Goal: Task Accomplishment & Management: Manage account settings

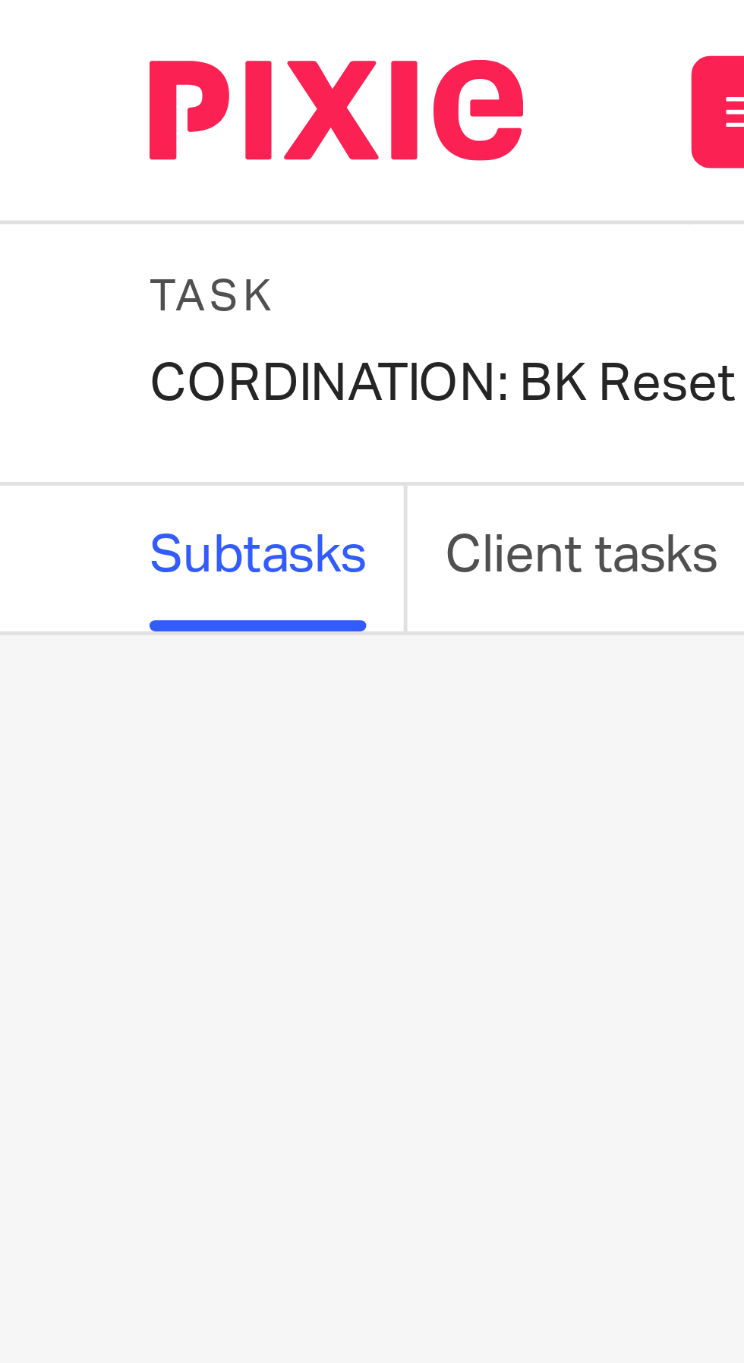
click at [42, 74] on div "CORDINATION: BK Reset Save CORDINATION: BK Reset" at bounding box center [89, 78] width 119 height 15
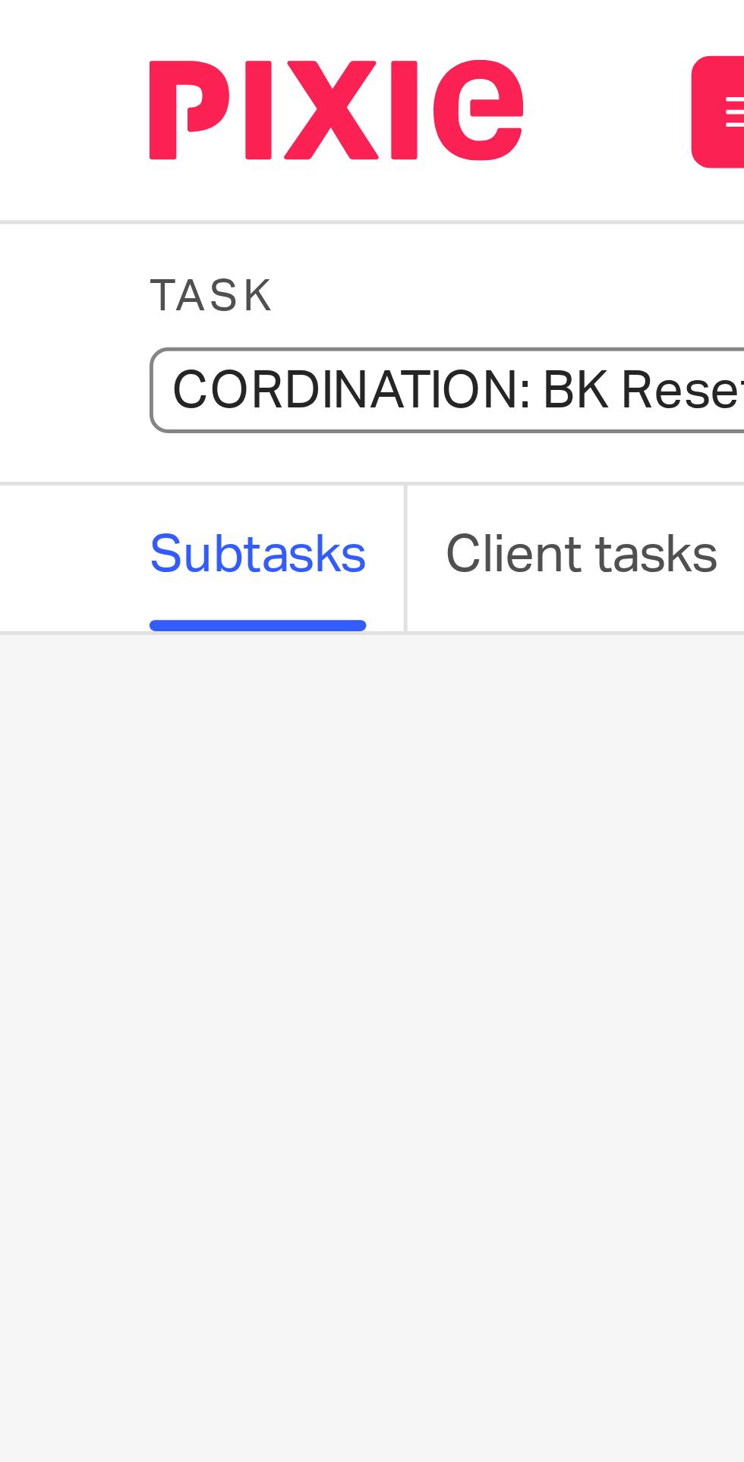
click at [49, 80] on input "CORDINATION: BK Reset" at bounding box center [141, 79] width 222 height 17
click at [58, 77] on input "CORDINATION: BK Reset" at bounding box center [141, 79] width 222 height 17
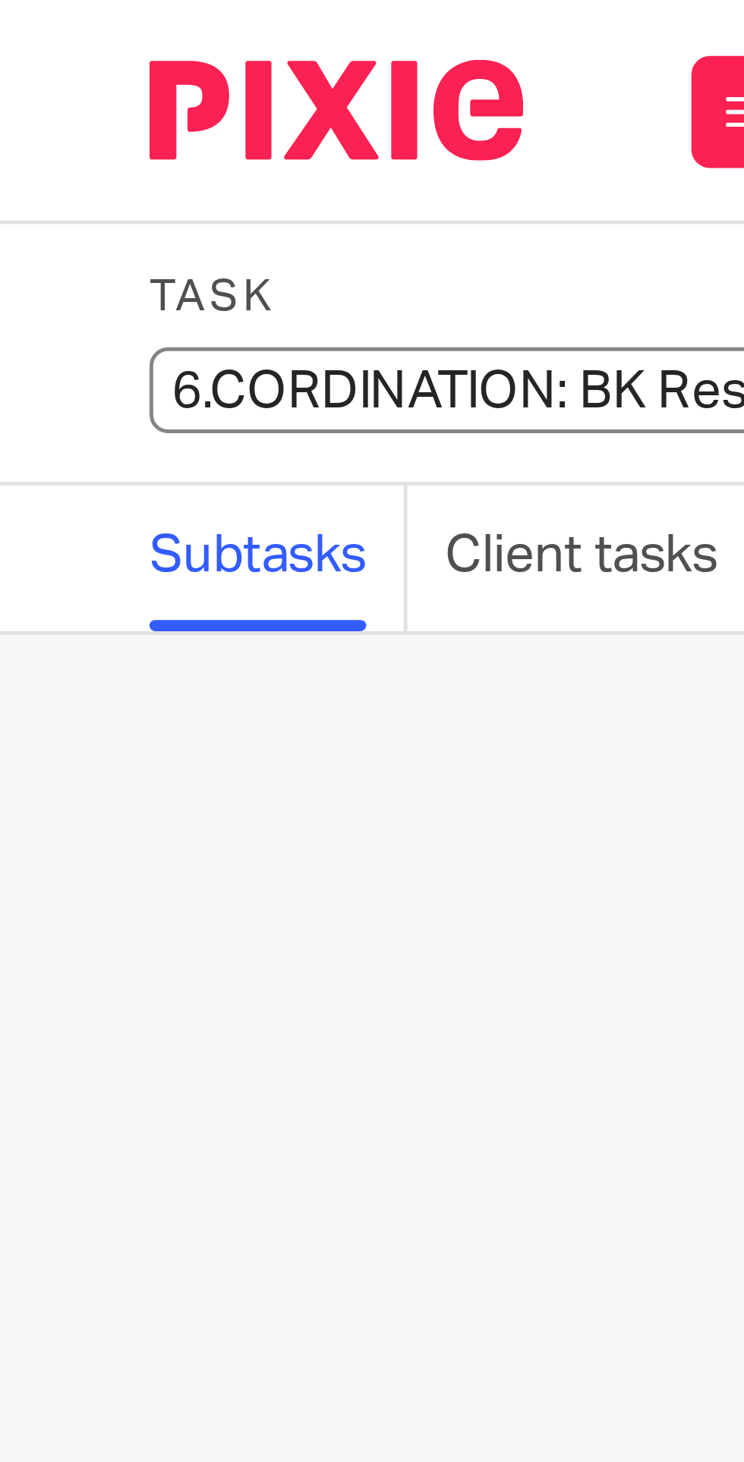
type input "6. CORDINATION: BK Reset"
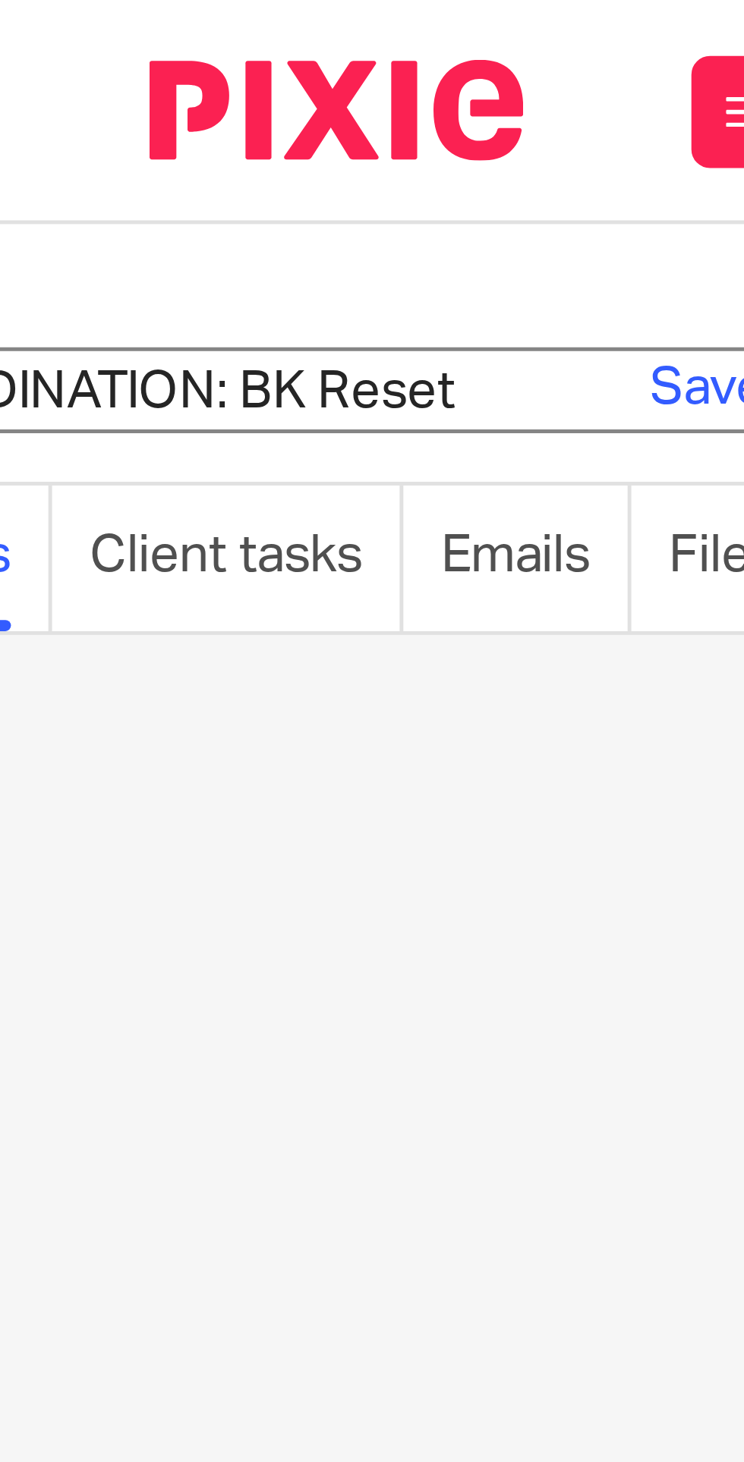
scroll to position [0, 85]
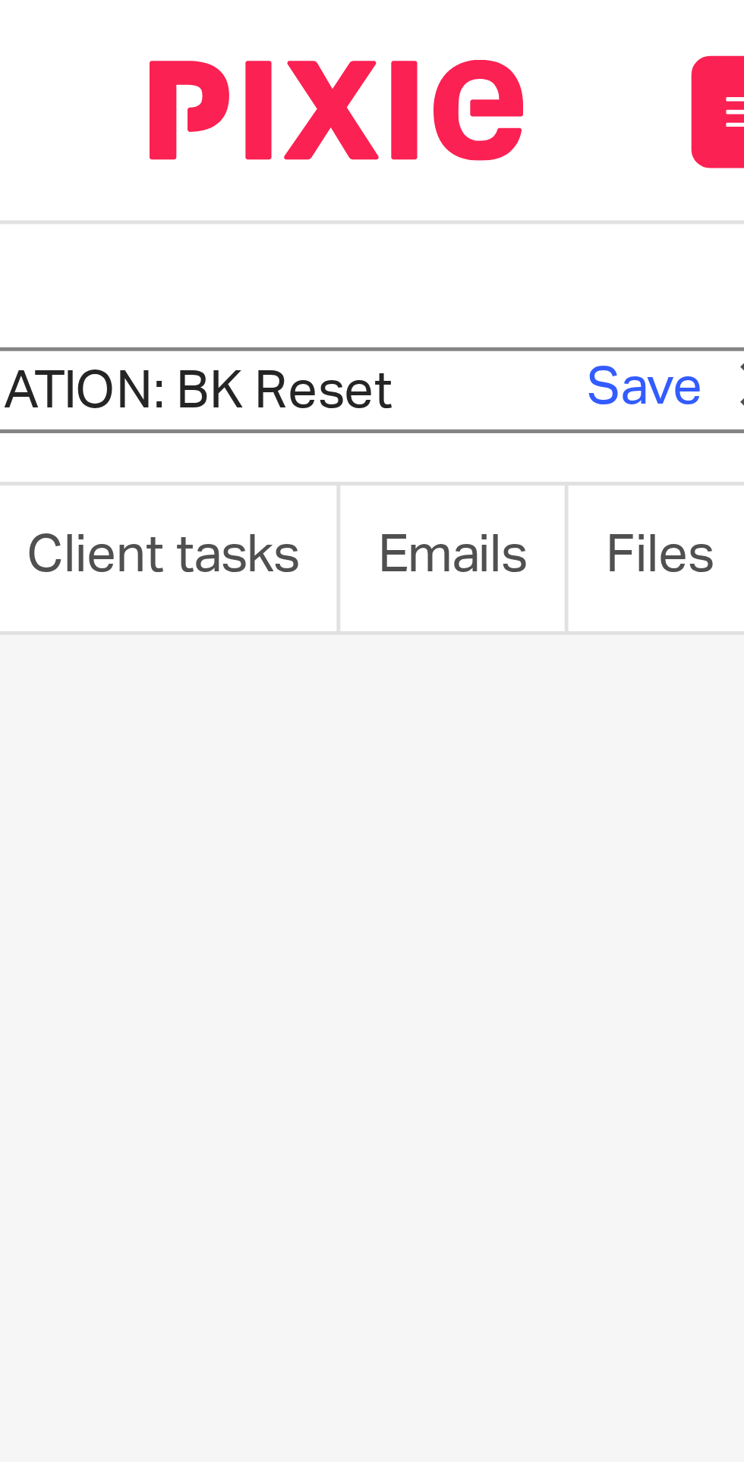
click at [132, 74] on link "Save" at bounding box center [131, 78] width 24 height 15
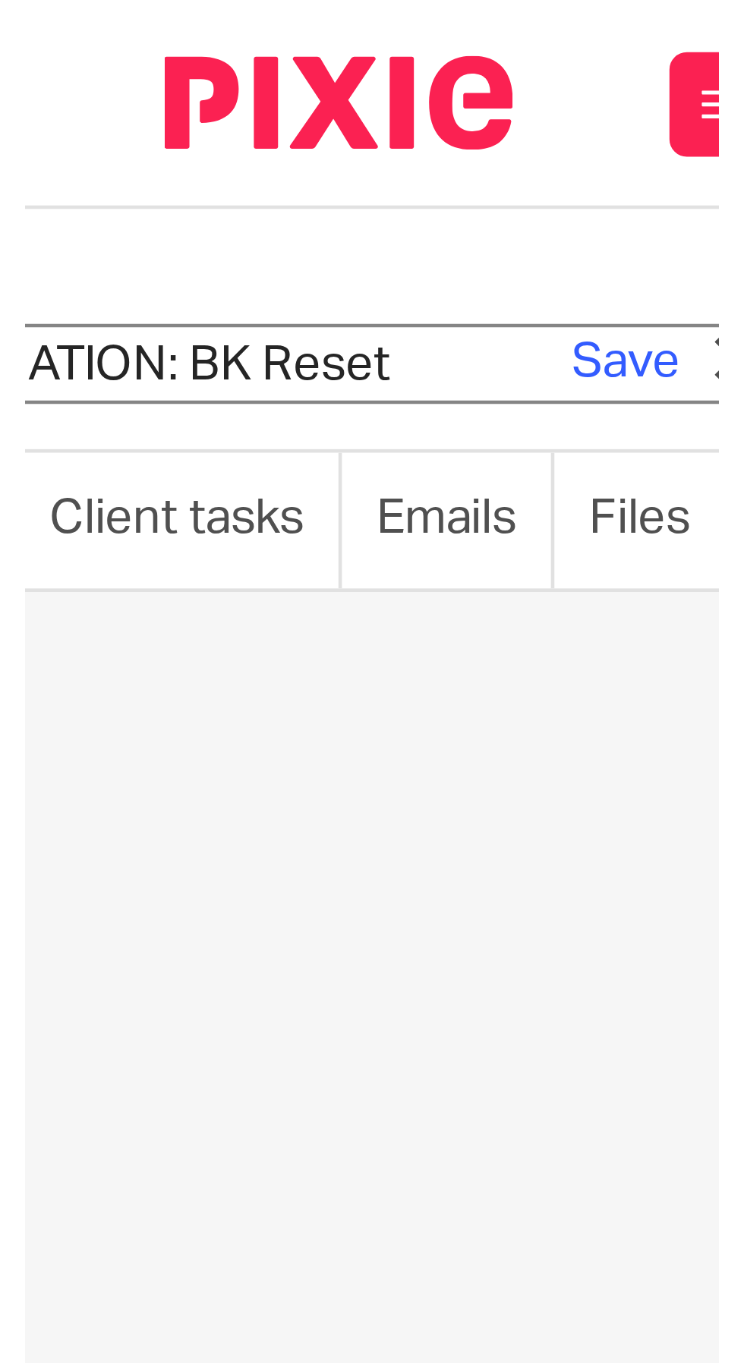
scroll to position [0, 0]
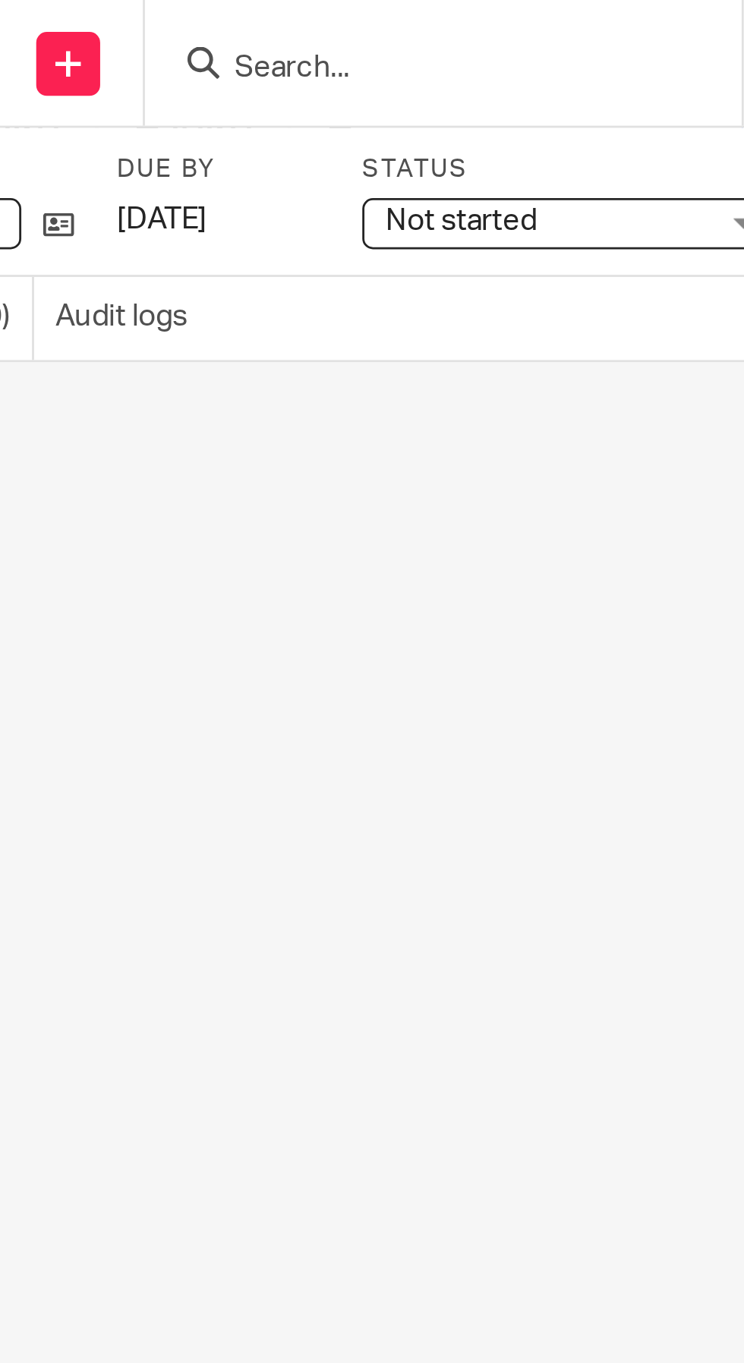
click at [489, 76] on span "Not started" at bounding box center [480, 79] width 114 height 16
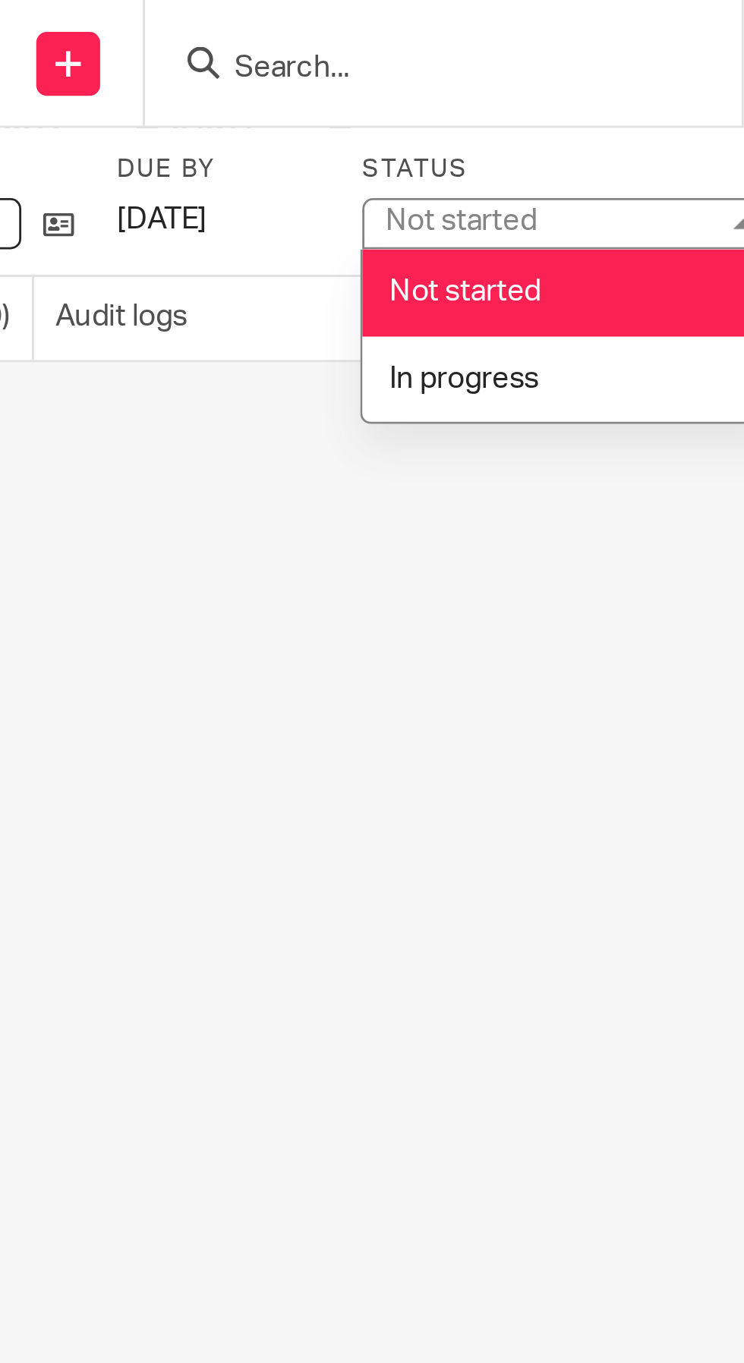
click at [486, 135] on li "In progress" at bounding box center [489, 135] width 150 height 31
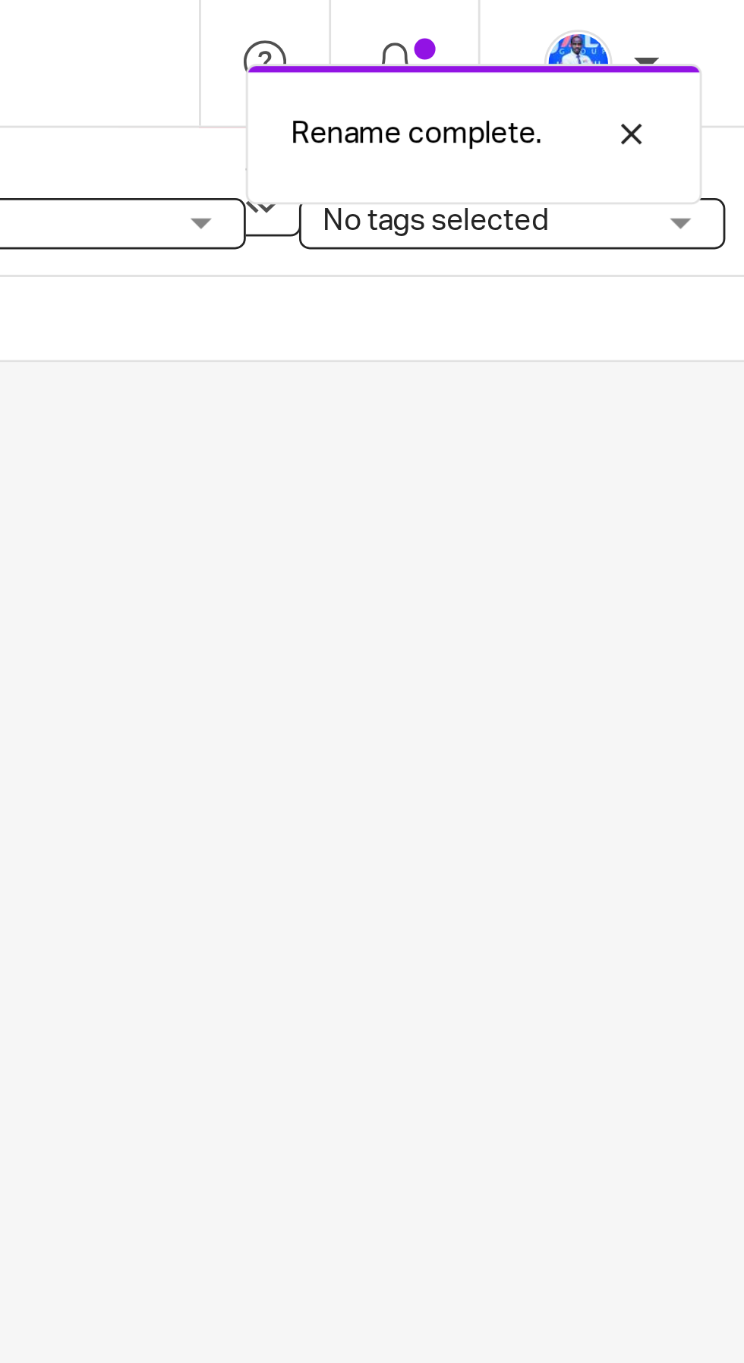
click at [672, 84] on span "No tags selected" at bounding box center [650, 79] width 114 height 16
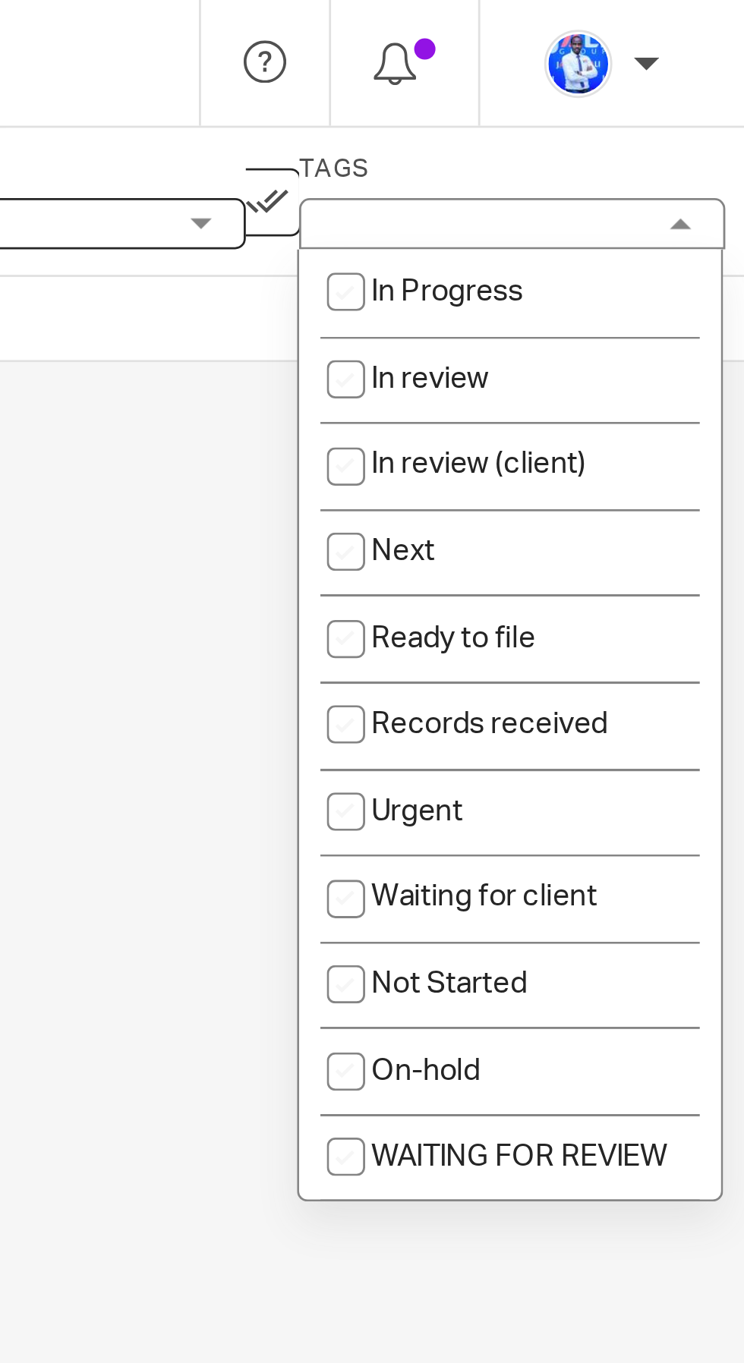
click at [653, 201] on li "Next" at bounding box center [660, 196] width 150 height 31
checkbox input "true"
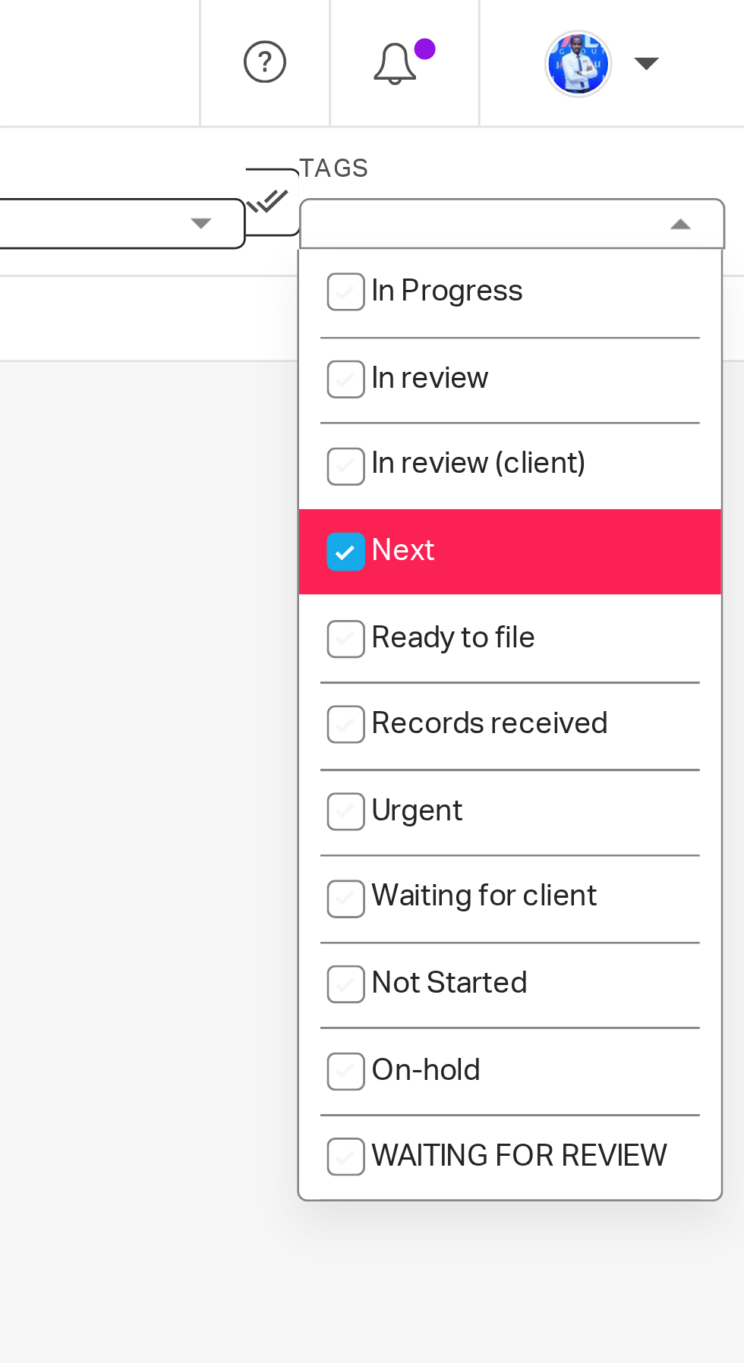
click at [529, 291] on div "No subtasks created so far. Write the name of a subtask and start organising yo…" at bounding box center [372, 746] width 744 height 1234
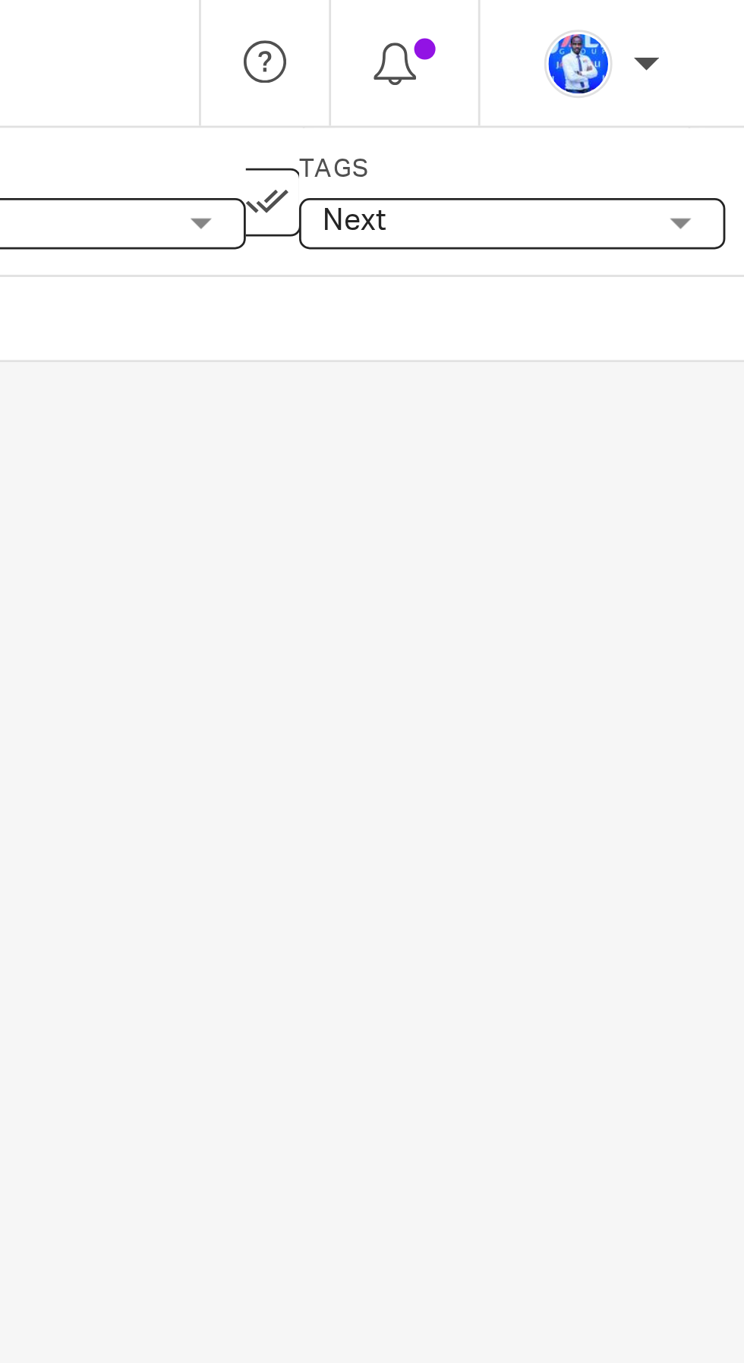
click at [585, 69] on div "Tags Next In Progress In review In review (client) Next Ready to file Records r…" at bounding box center [661, 72] width 152 height 34
click at [575, 68] on icon at bounding box center [573, 71] width 15 height 15
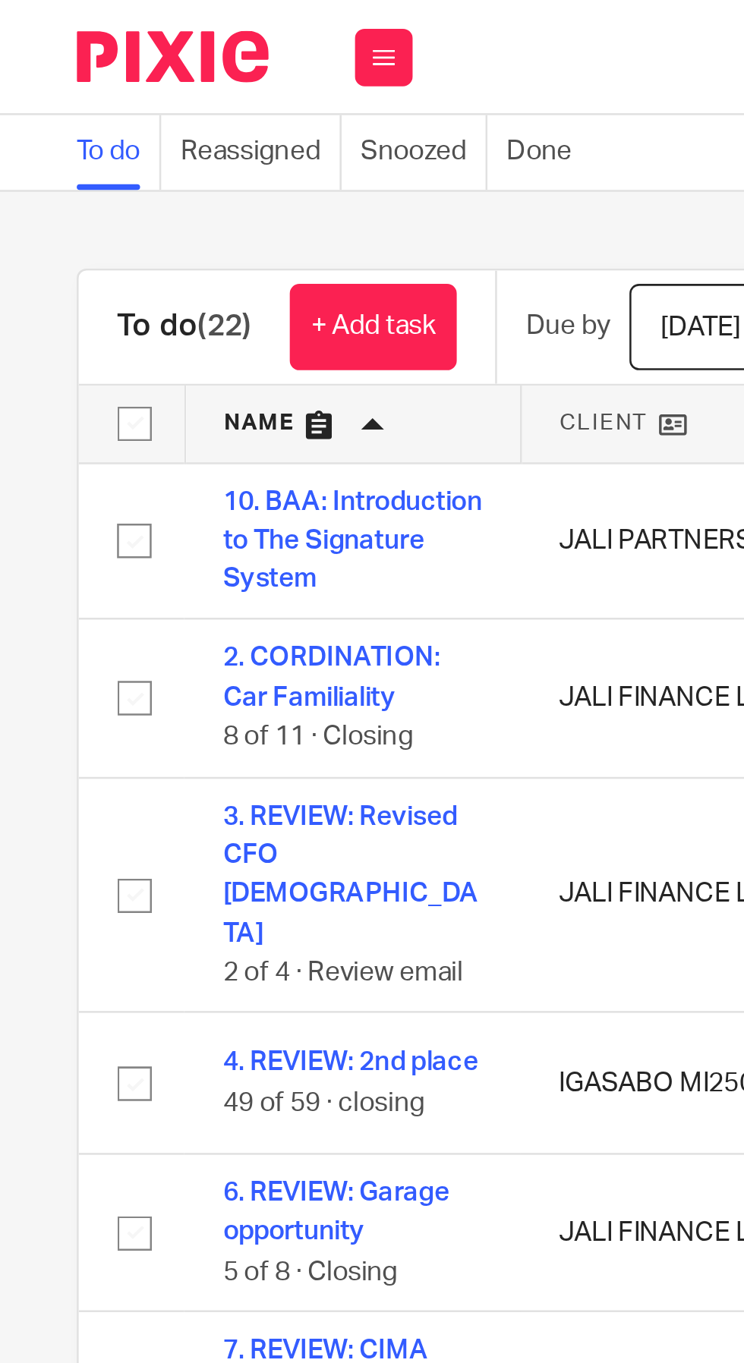
click at [168, 120] on link "+ Add task" at bounding box center [148, 129] width 66 height 34
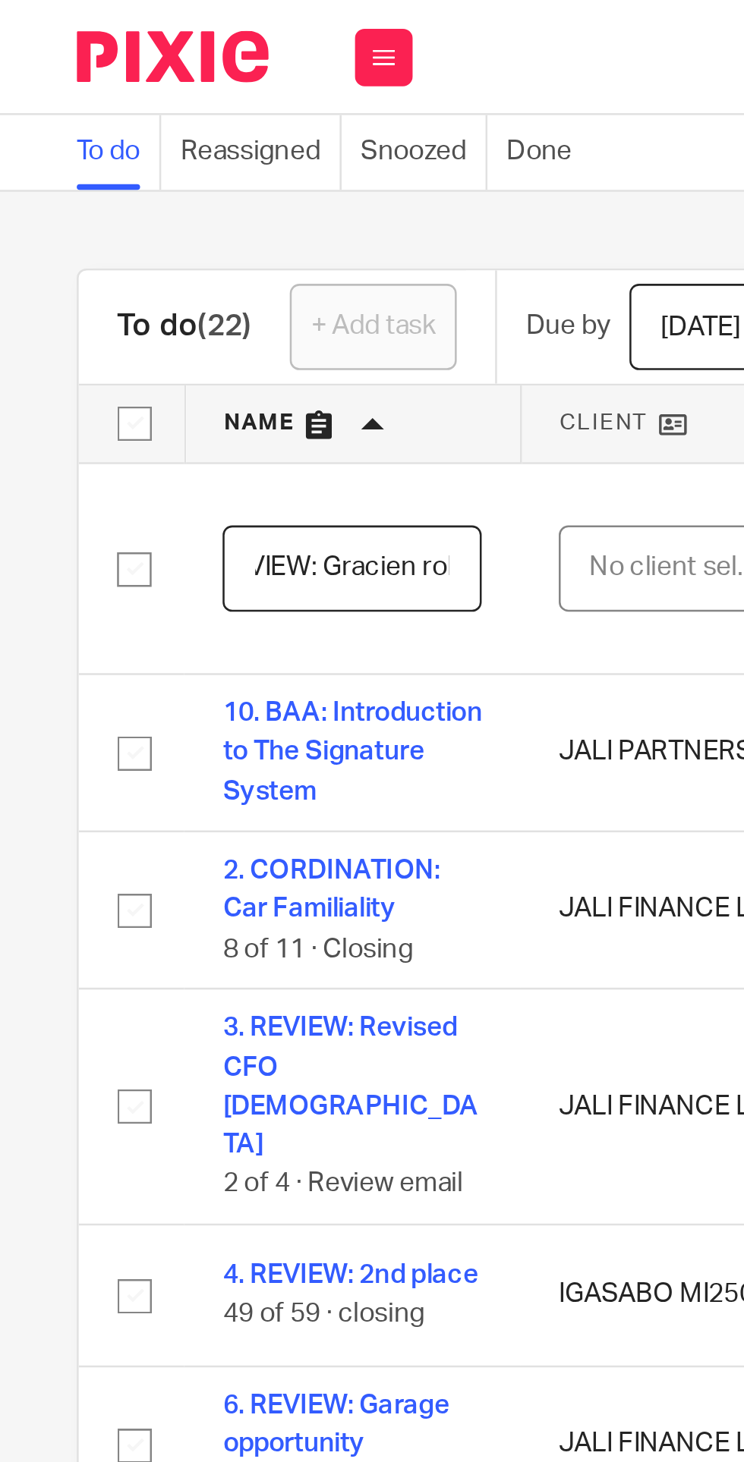
scroll to position [0, 24]
type input "REVIEW: Gracien role"
click at [258, 220] on div "No client selected" at bounding box center [268, 225] width 71 height 32
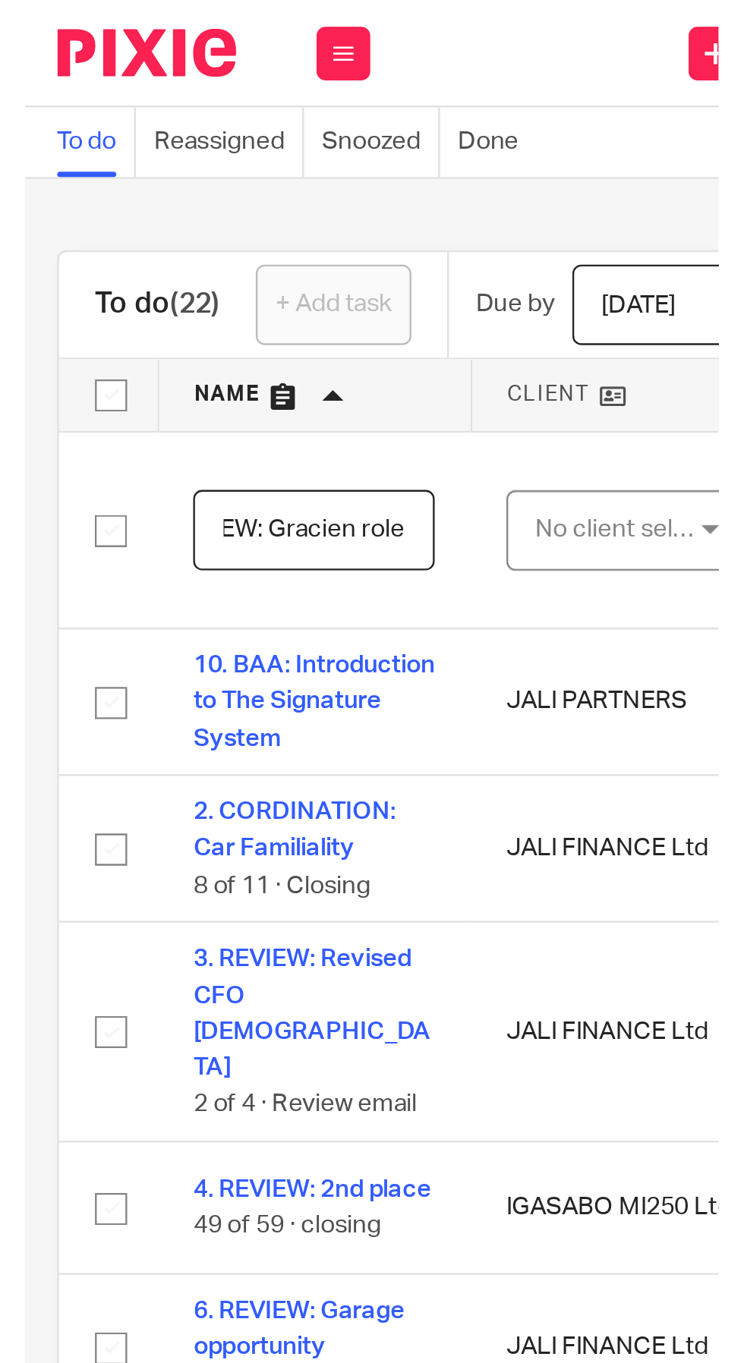
scroll to position [0, 0]
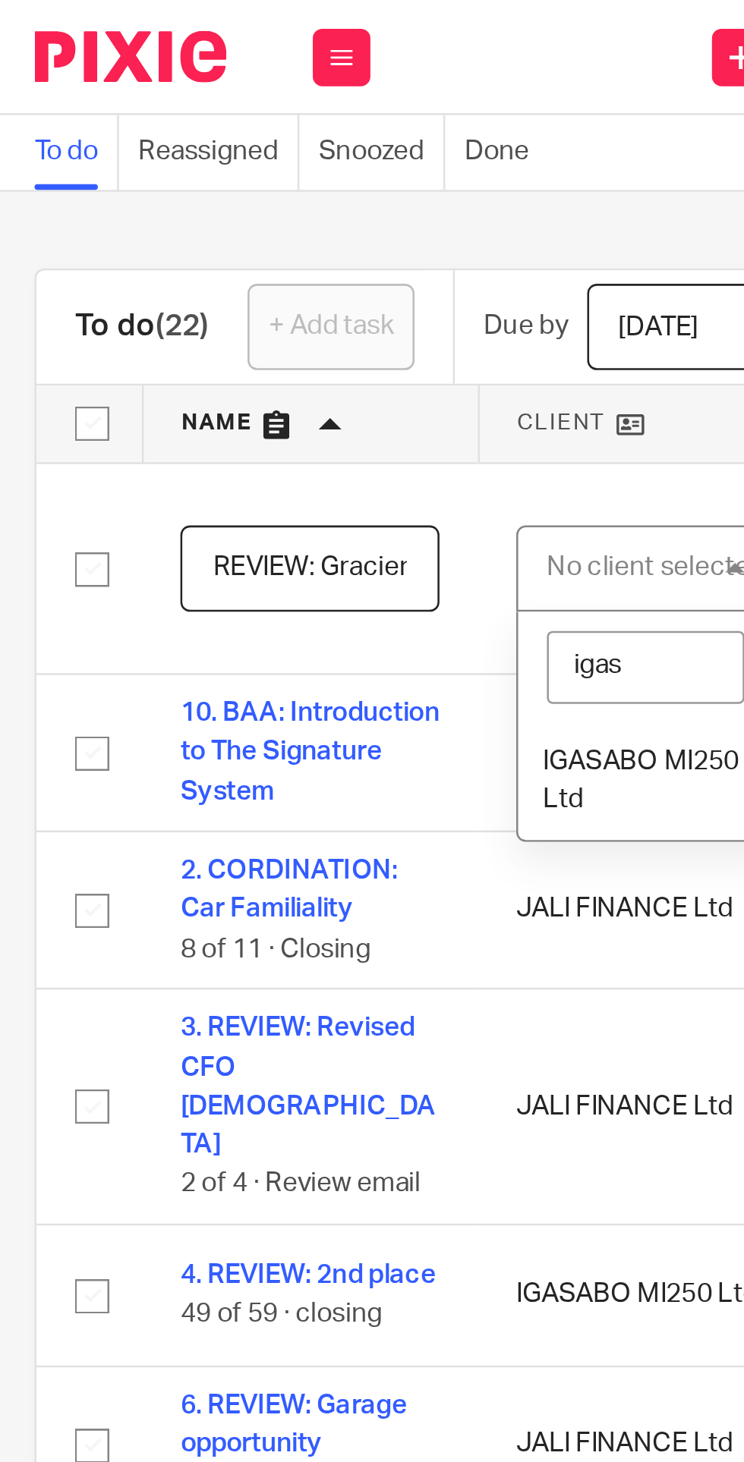
type input "igasa"
click at [274, 298] on span "IGASABO MI250 Ltd" at bounding box center [269, 309] width 77 height 27
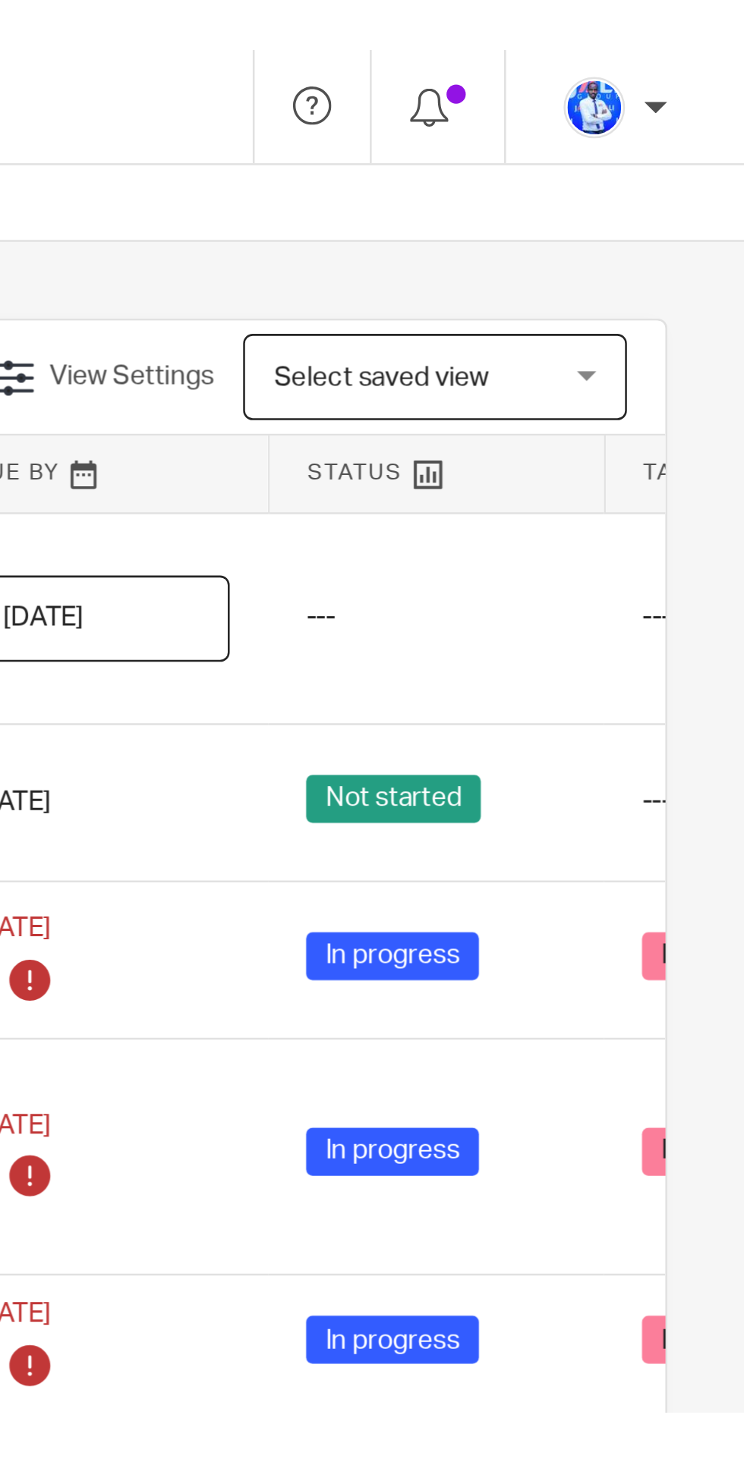
scroll to position [0, 54]
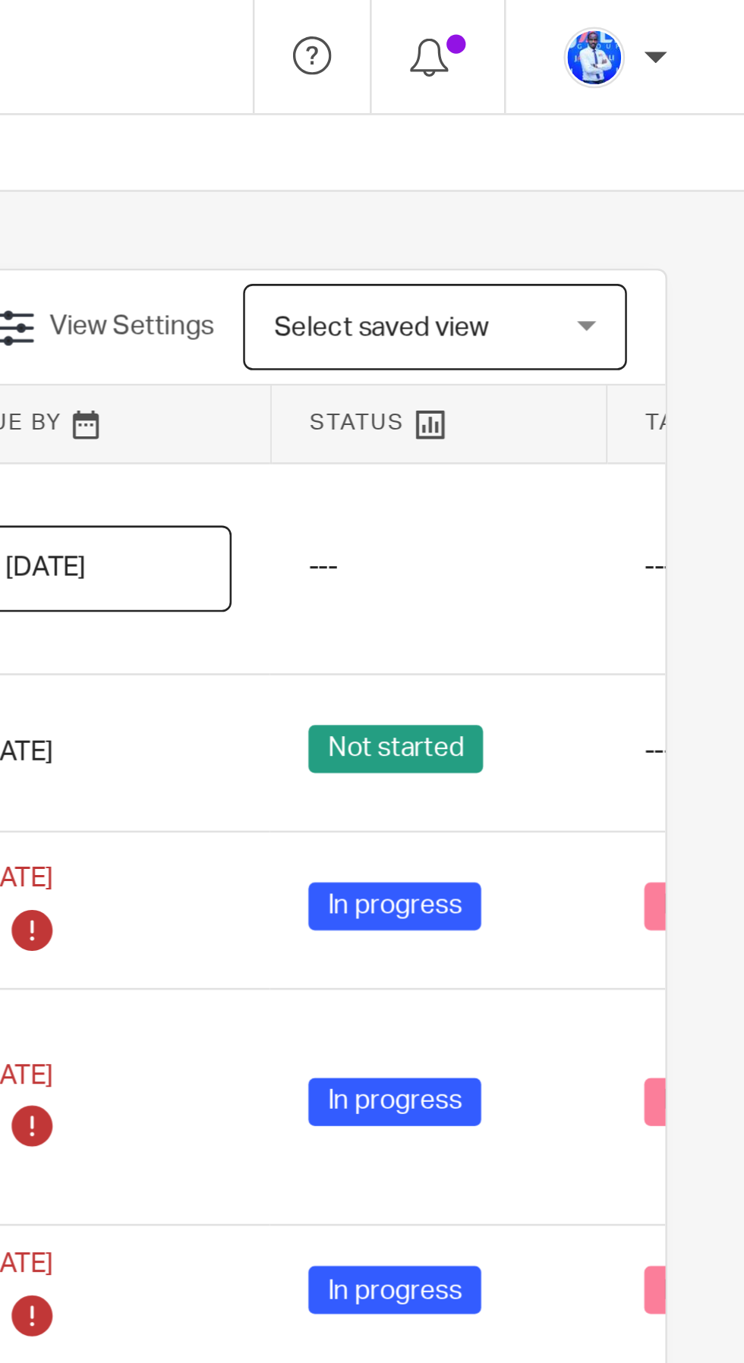
click at [521, 222] on input "[DATE]" at bounding box center [490, 225] width 102 height 34
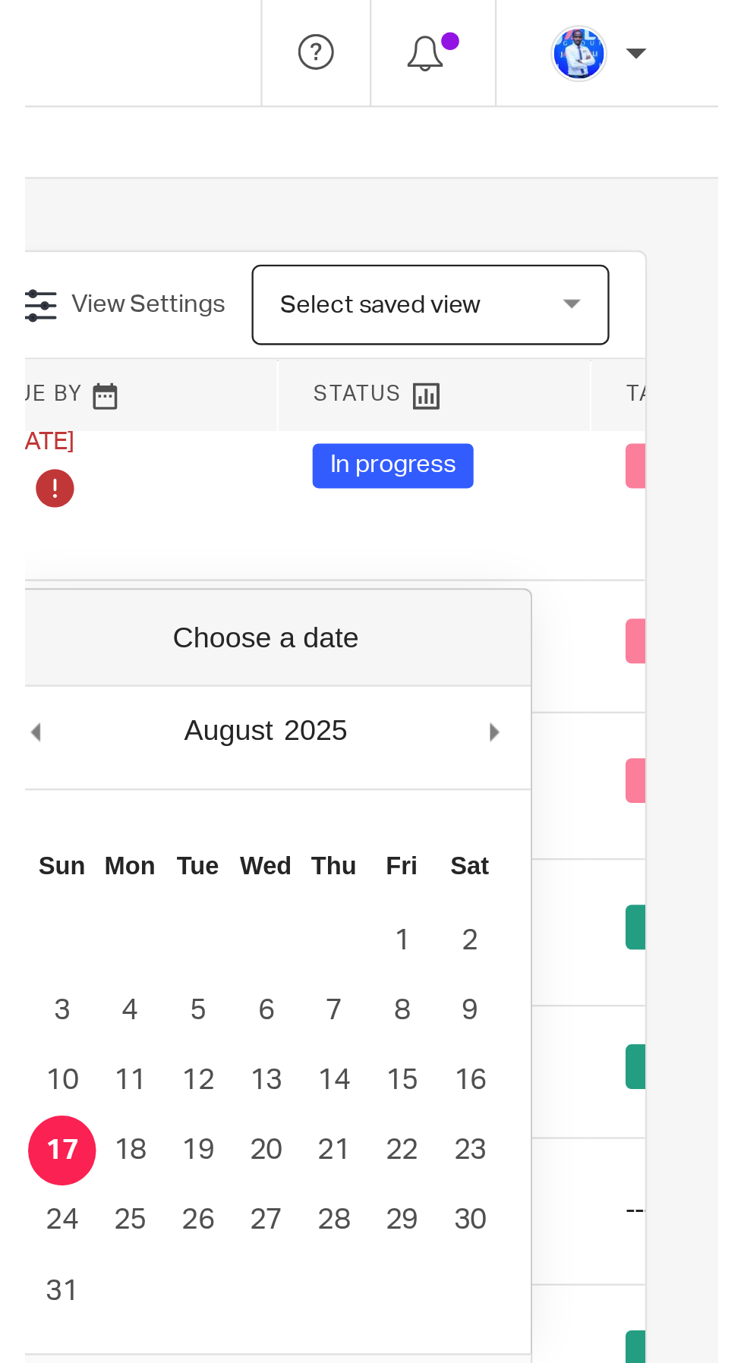
scroll to position [242, 54]
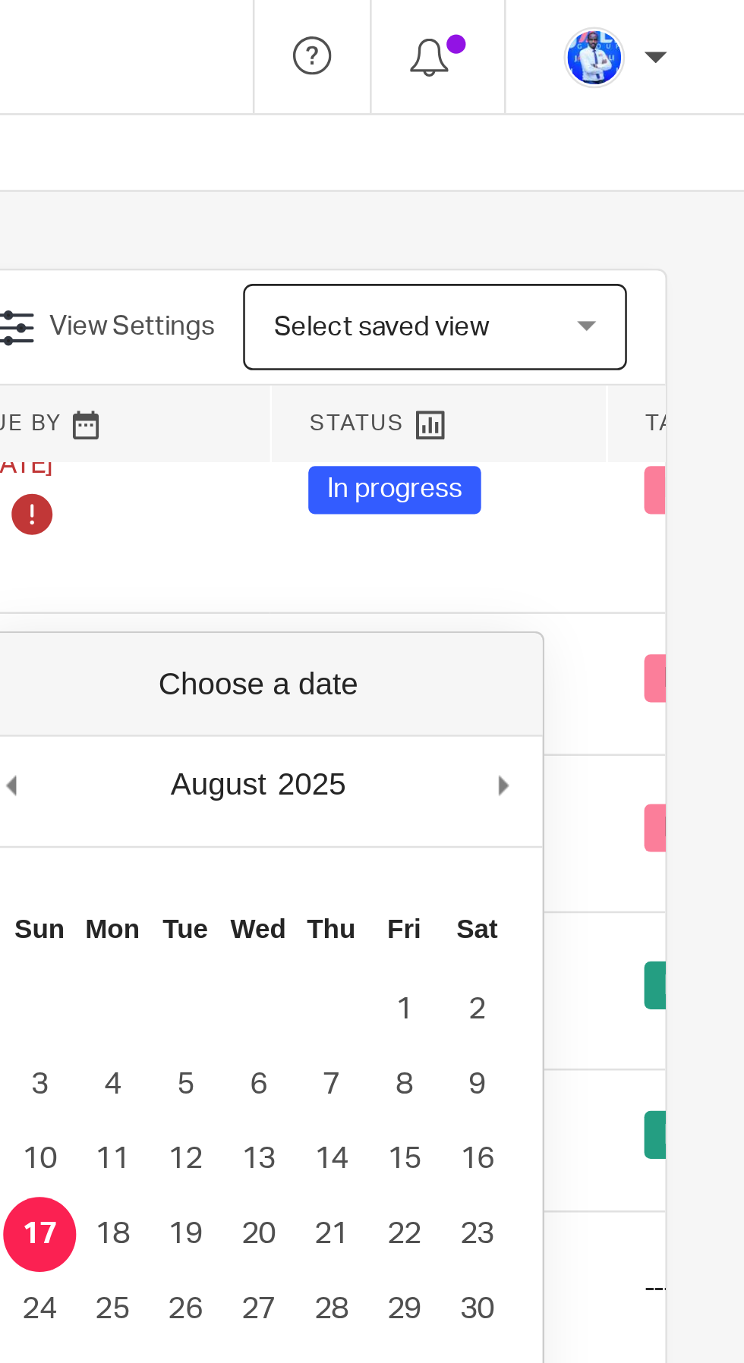
type input "2025-08-18"
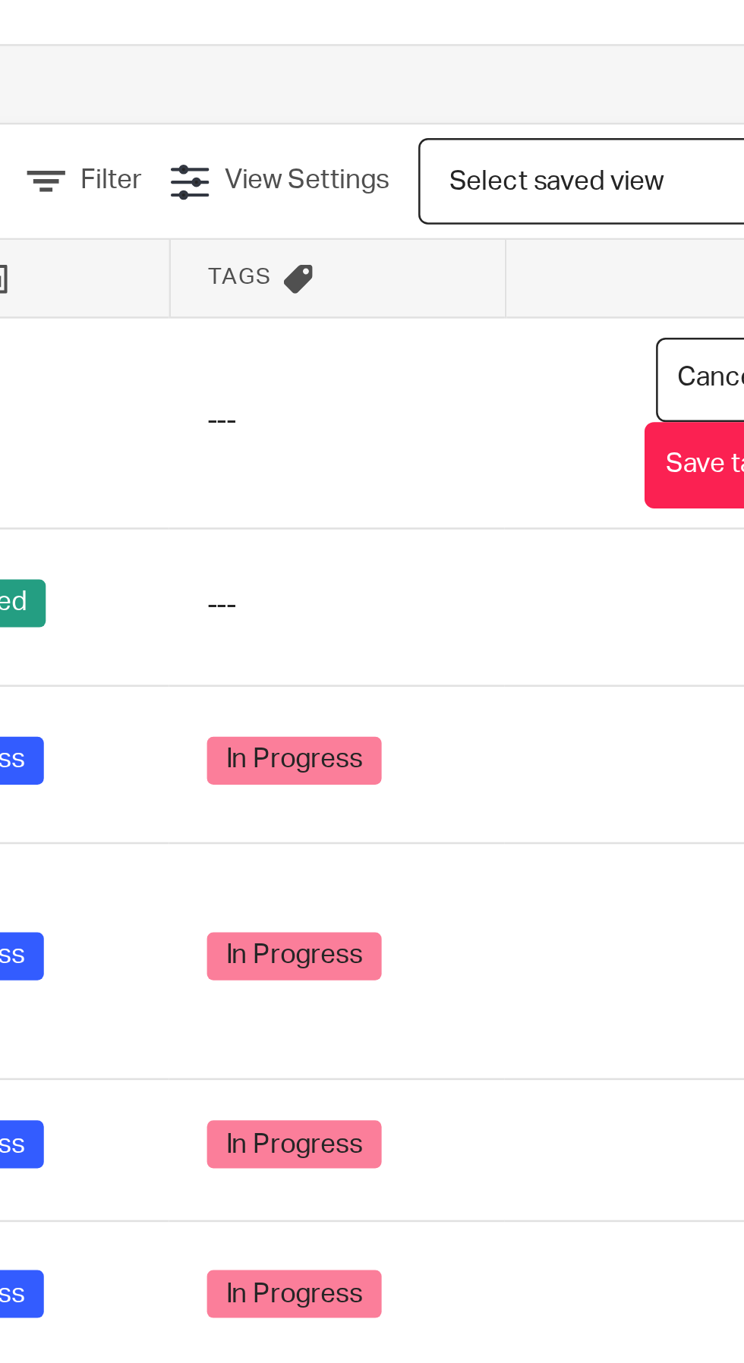
scroll to position [0, 0]
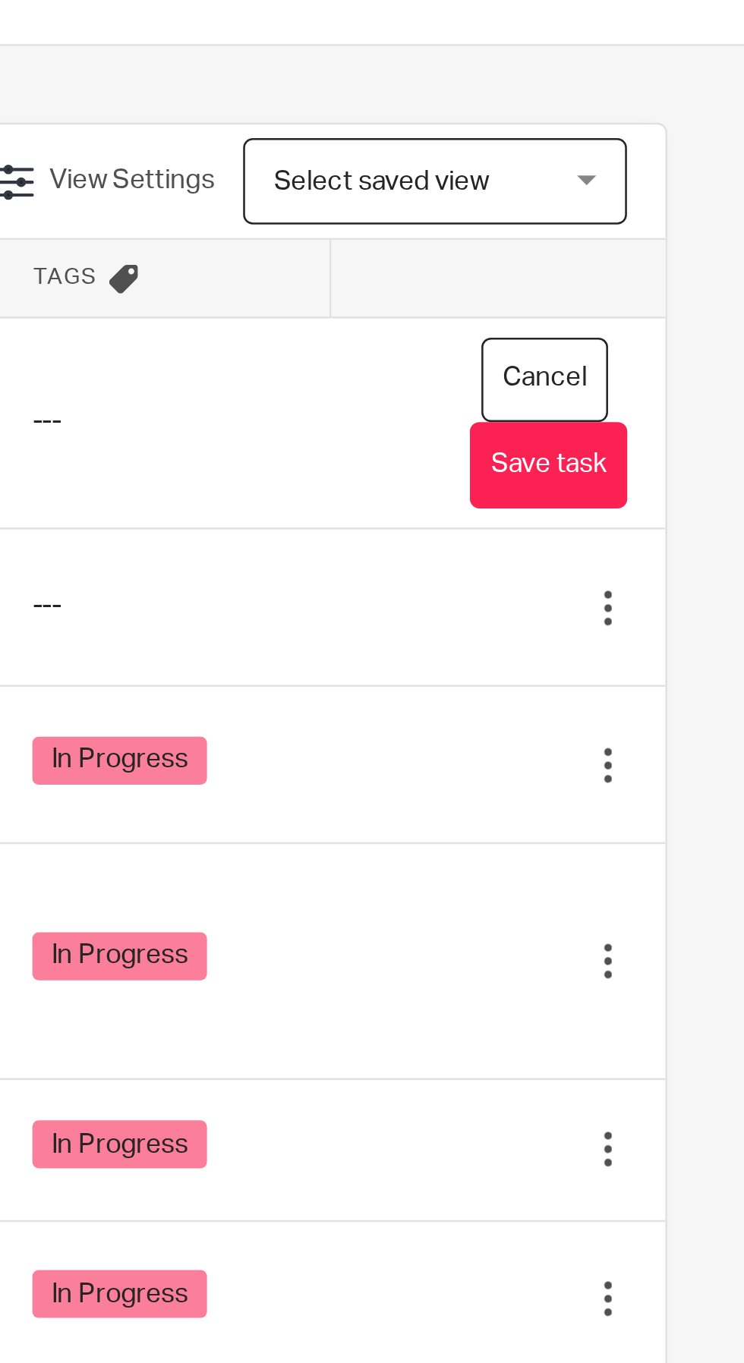
click at [681, 240] on button "Save task" at bounding box center [666, 242] width 62 height 34
